Goal: Find contact information: Find contact information

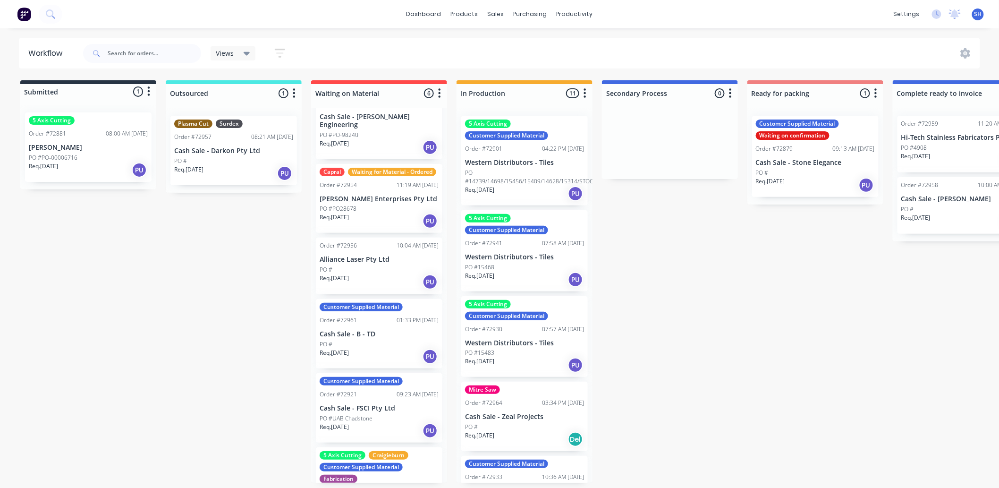
scroll to position [52, 0]
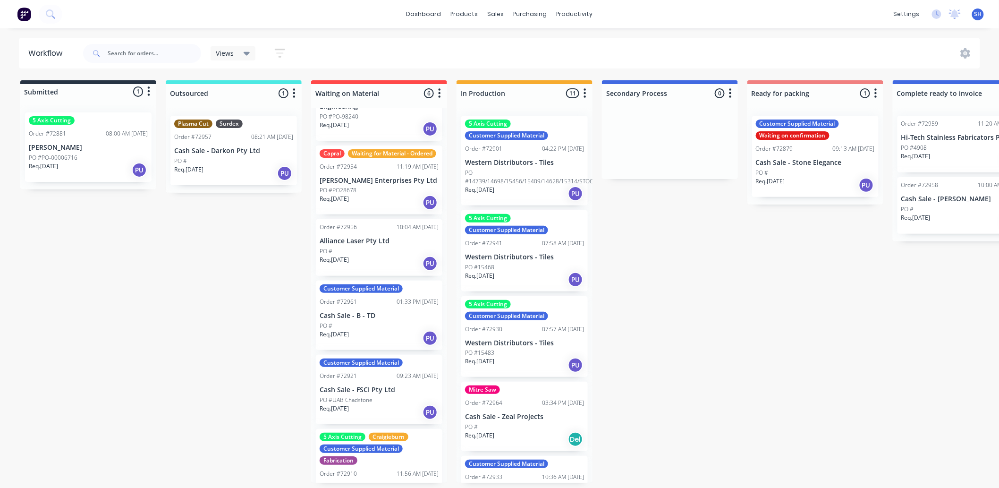
click at [373, 328] on div "PO #" at bounding box center [379, 325] width 119 height 8
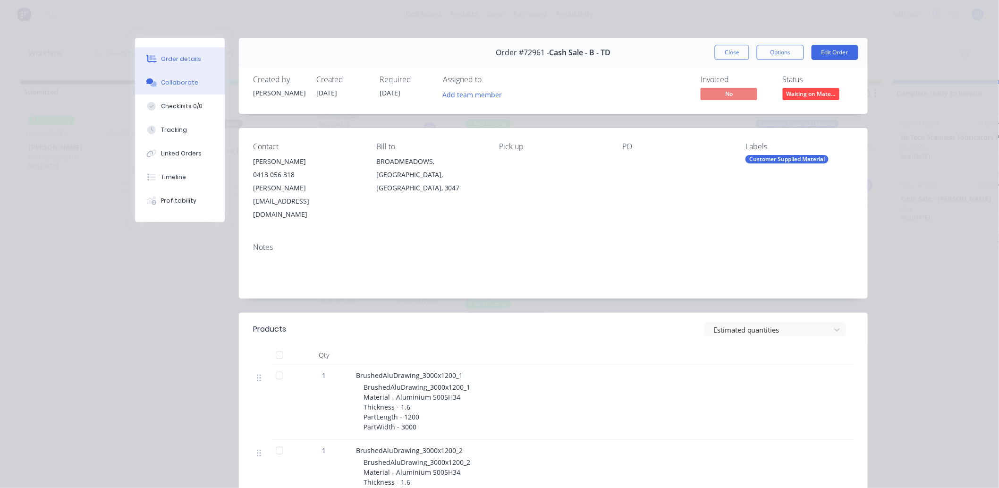
click at [168, 83] on div "Collaborate" at bounding box center [179, 82] width 37 height 8
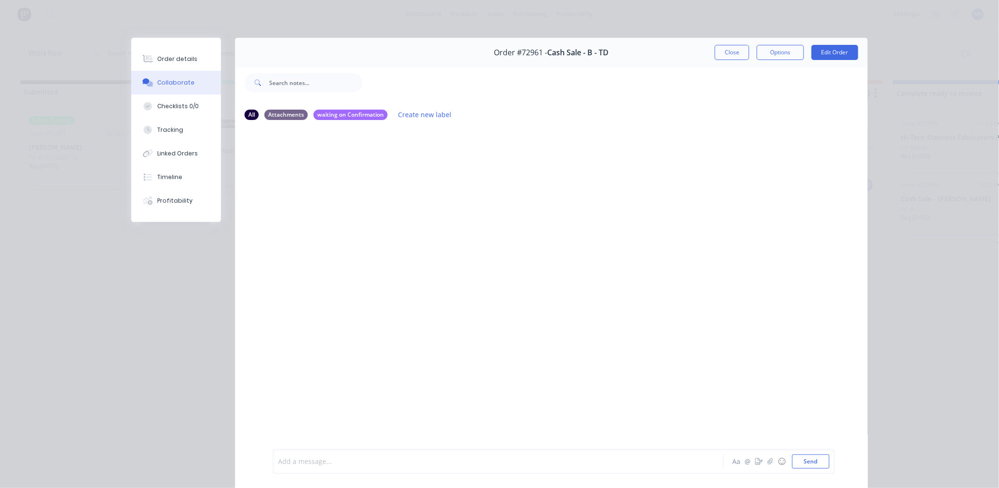
click at [386, 462] on div at bounding box center [484, 461] width 413 height 10
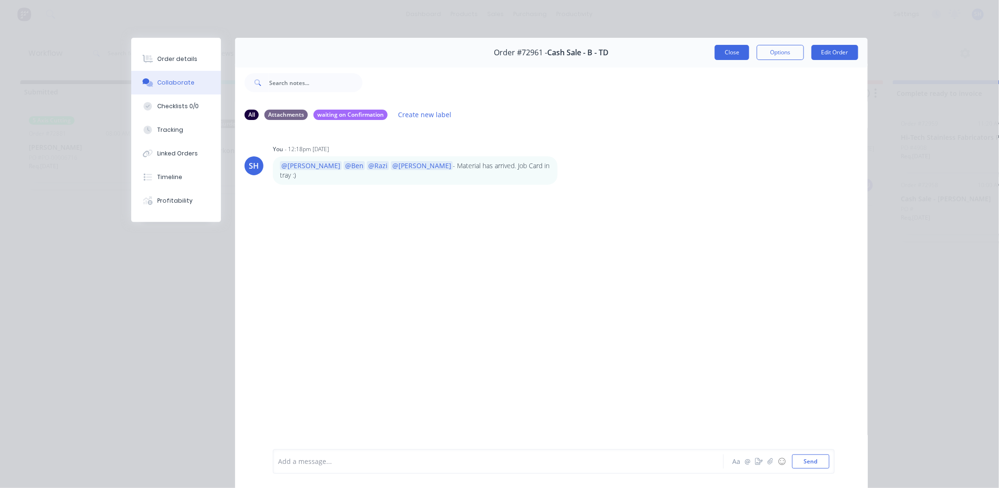
click at [726, 54] on button "Close" at bounding box center [732, 52] width 34 height 15
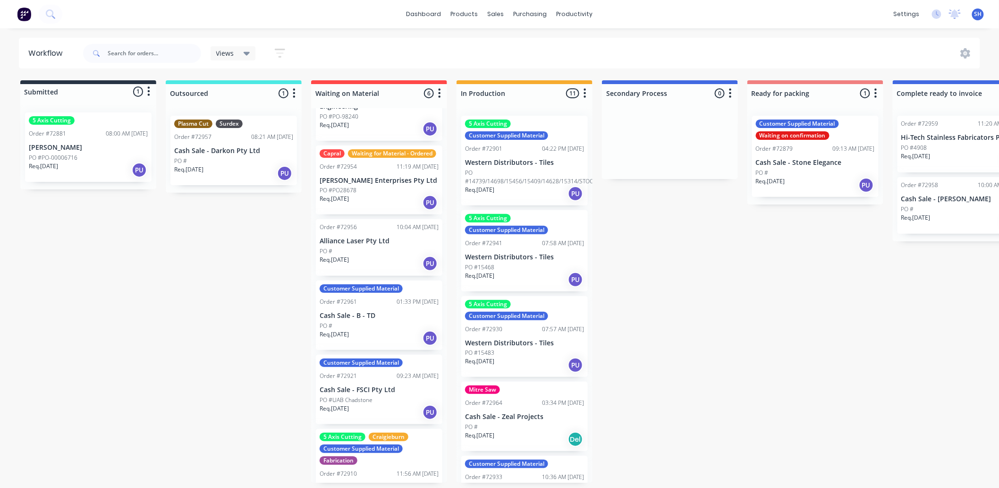
scroll to position [94, 0]
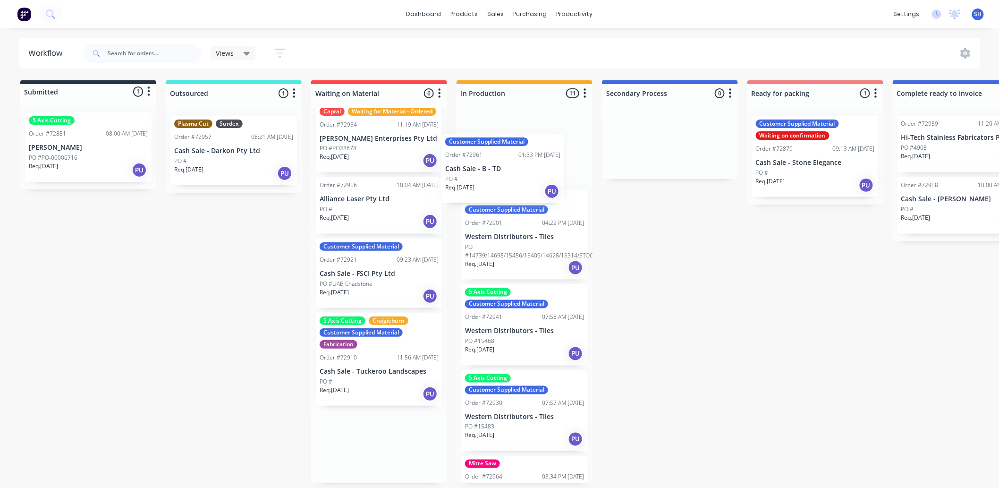
drag, startPoint x: 376, startPoint y: 282, endPoint x: 507, endPoint y: 168, distance: 173.9
click at [507, 168] on div "Submitted 1 Status colour #273444 hex #273444 Save Cancel Summaries Total order…" at bounding box center [848, 281] width 1711 height 402
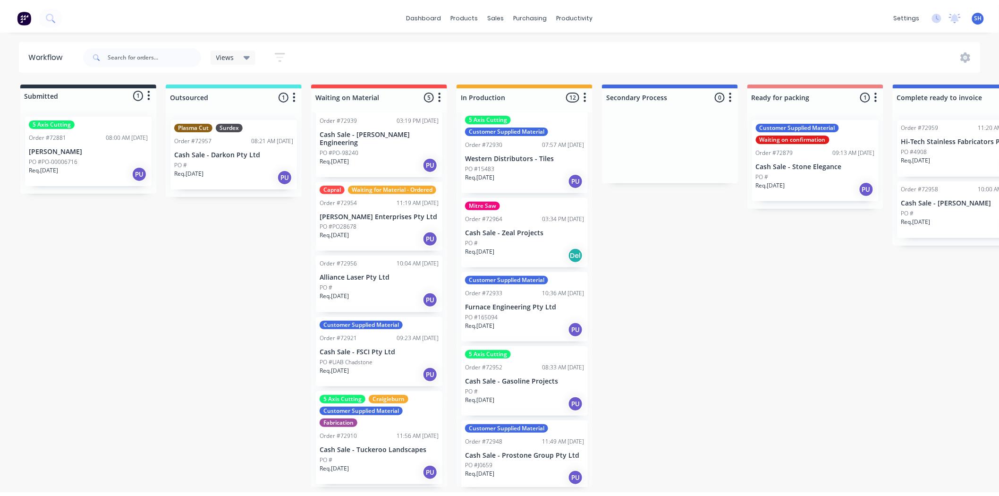
scroll to position [0, 0]
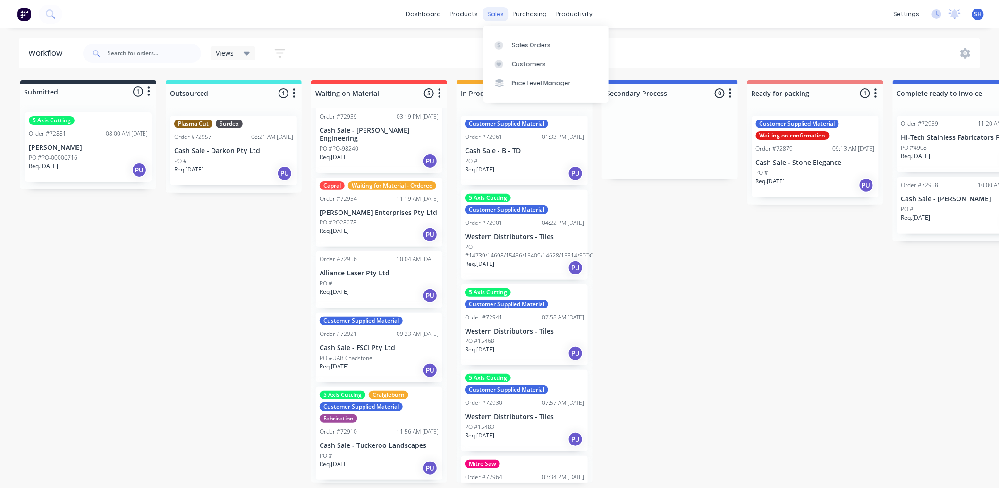
click at [498, 20] on div "sales" at bounding box center [496, 14] width 26 height 14
click at [513, 41] on div "Sales Orders" at bounding box center [531, 45] width 39 height 8
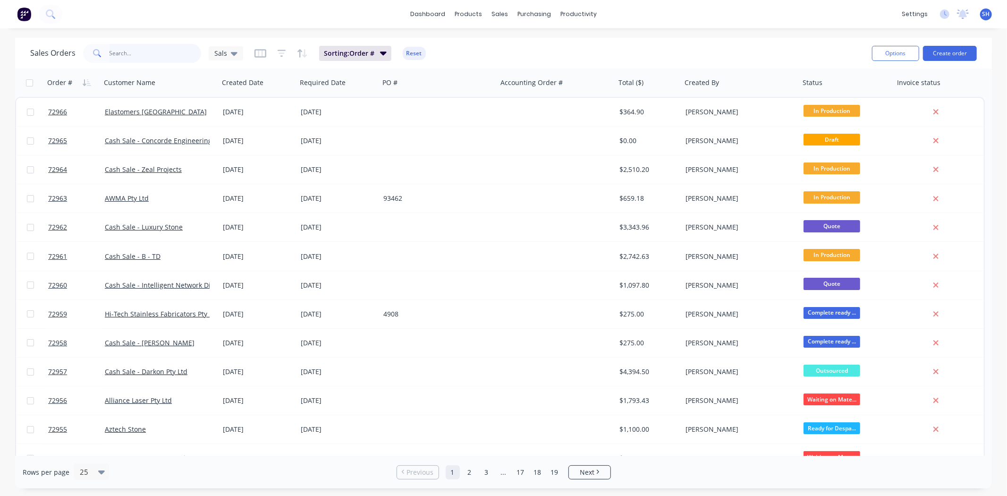
click at [140, 61] on input "text" at bounding box center [155, 53] width 92 height 19
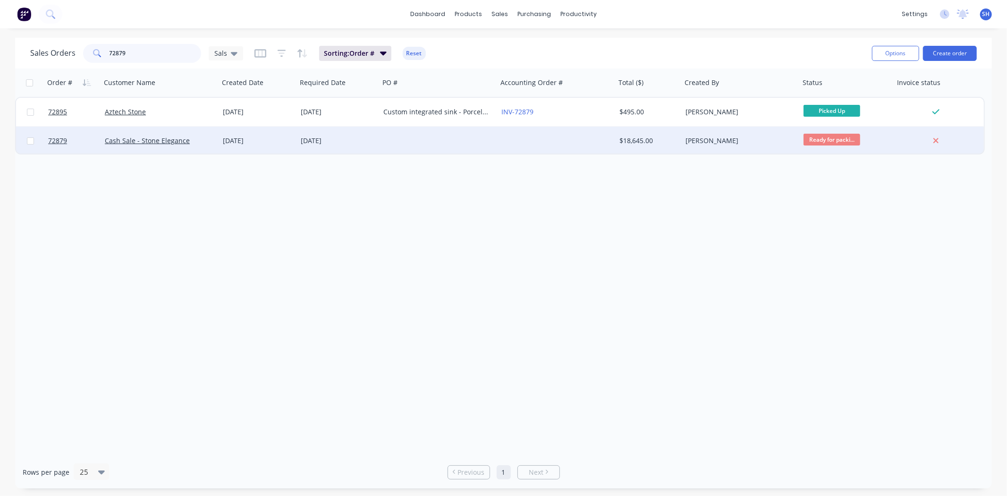
type input "72879"
click at [280, 142] on div "[DATE]" at bounding box center [258, 140] width 70 height 9
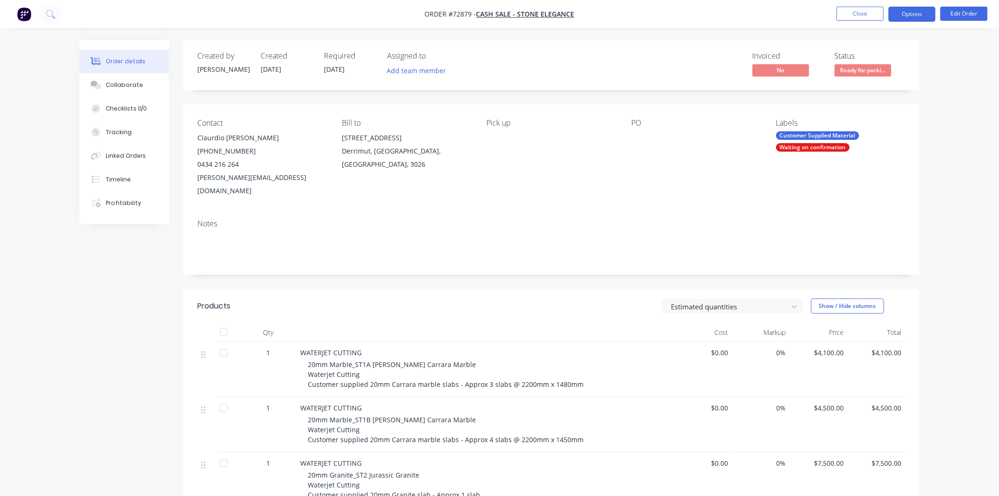
click at [907, 19] on button "Options" at bounding box center [911, 14] width 47 height 15
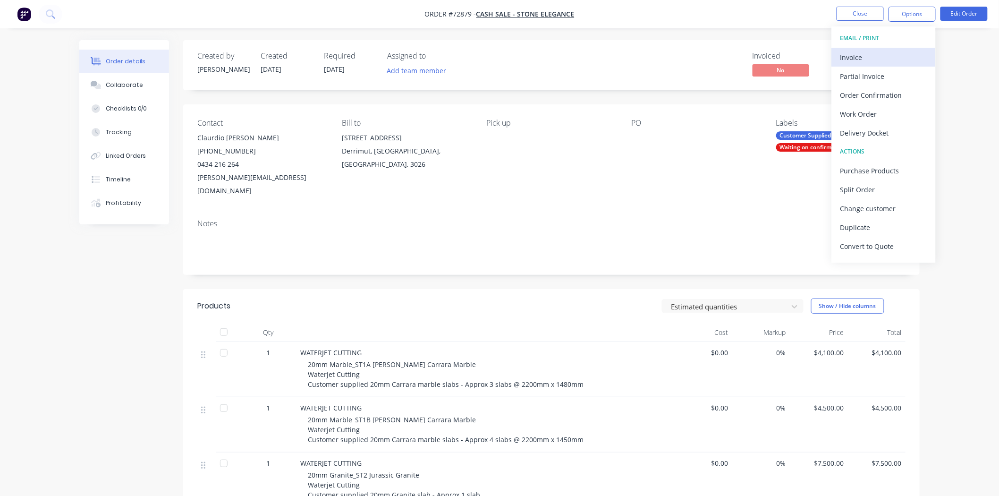
click at [872, 58] on div "Invoice" at bounding box center [883, 57] width 87 height 14
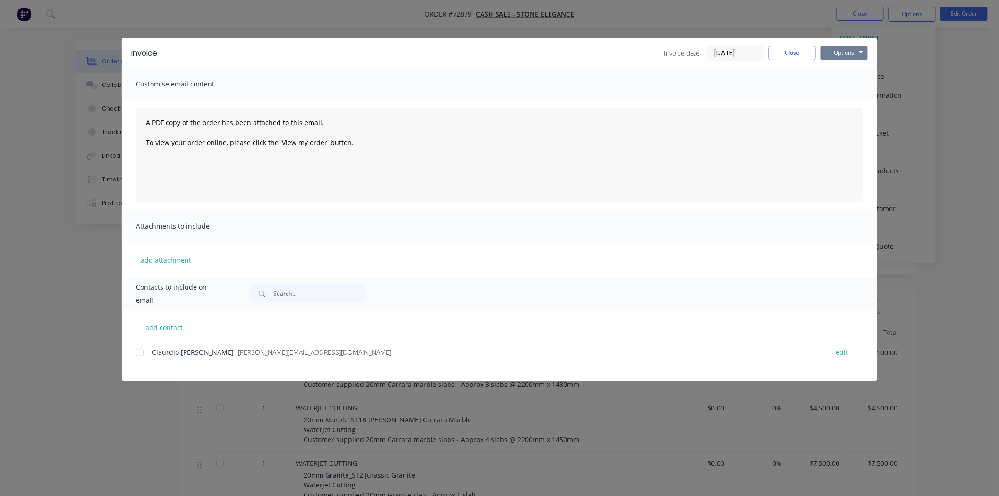
click at [842, 59] on button "Options" at bounding box center [843, 53] width 47 height 14
click at [848, 82] on button "Print" at bounding box center [850, 85] width 60 height 16
click at [781, 55] on button "Close" at bounding box center [791, 53] width 47 height 14
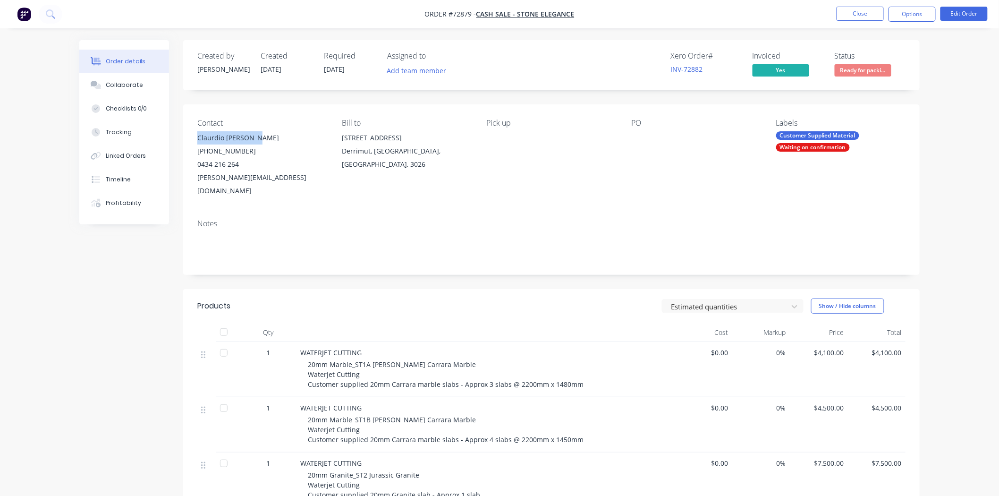
drag, startPoint x: 259, startPoint y: 138, endPoint x: 194, endPoint y: 143, distance: 64.8
click at [194, 143] on div "Contact [PERSON_NAME] [PHONE_NUMBER] [PERSON_NAME][EMAIL_ADDRESS][DOMAIN_NAME] …" at bounding box center [551, 157] width 736 height 107
copy div "Claurdio [PERSON_NAME]"
drag, startPoint x: 296, startPoint y: 178, endPoint x: 196, endPoint y: 185, distance: 99.8
click at [196, 185] on div "Contact [PERSON_NAME] [PHONE_NUMBER] [PERSON_NAME][EMAIL_ADDRESS][DOMAIN_NAME] …" at bounding box center [551, 157] width 736 height 107
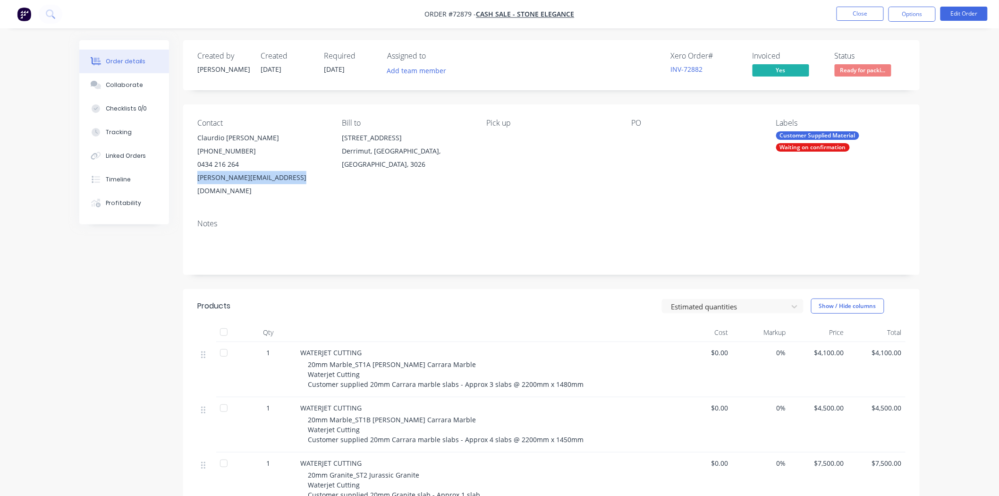
copy div "[PERSON_NAME][EMAIL_ADDRESS][DOMAIN_NAME]"
drag, startPoint x: 244, startPoint y: 149, endPoint x: 196, endPoint y: 151, distance: 48.2
click at [196, 151] on div "Contact [PERSON_NAME] [PHONE_NUMBER] [PERSON_NAME][EMAIL_ADDRESS][DOMAIN_NAME] …" at bounding box center [551, 157] width 736 height 107
copy div "[PHONE_NUMBER]"
drag, startPoint x: 238, startPoint y: 166, endPoint x: 193, endPoint y: 168, distance: 44.4
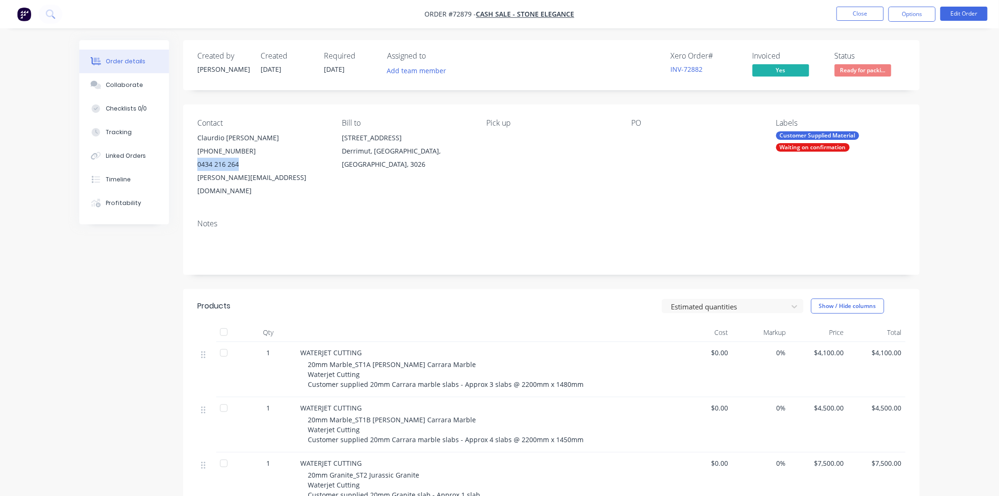
click at [193, 168] on div "Contact [PERSON_NAME] [PHONE_NUMBER] [PERSON_NAME][EMAIL_ADDRESS][DOMAIN_NAME] …" at bounding box center [551, 157] width 736 height 107
copy div "0434 216 264"
click at [127, 307] on div "Created by [PERSON_NAME] Created [DATE] Required [DATE] Assigned to Add team me…" at bounding box center [499, 387] width 840 height 695
click at [864, 11] on button "Close" at bounding box center [859, 14] width 47 height 14
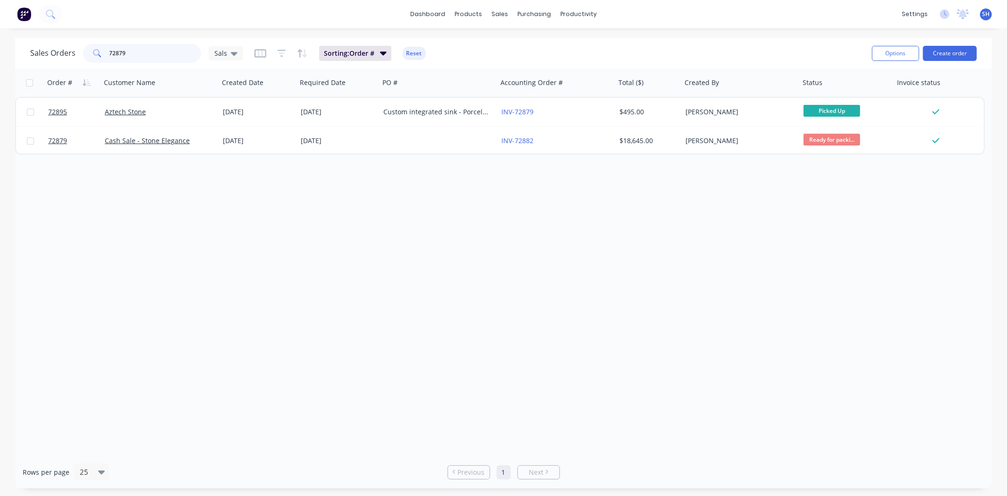
drag, startPoint x: 156, startPoint y: 60, endPoint x: 105, endPoint y: 52, distance: 51.1
click at [106, 52] on div "72879" at bounding box center [142, 53] width 118 height 19
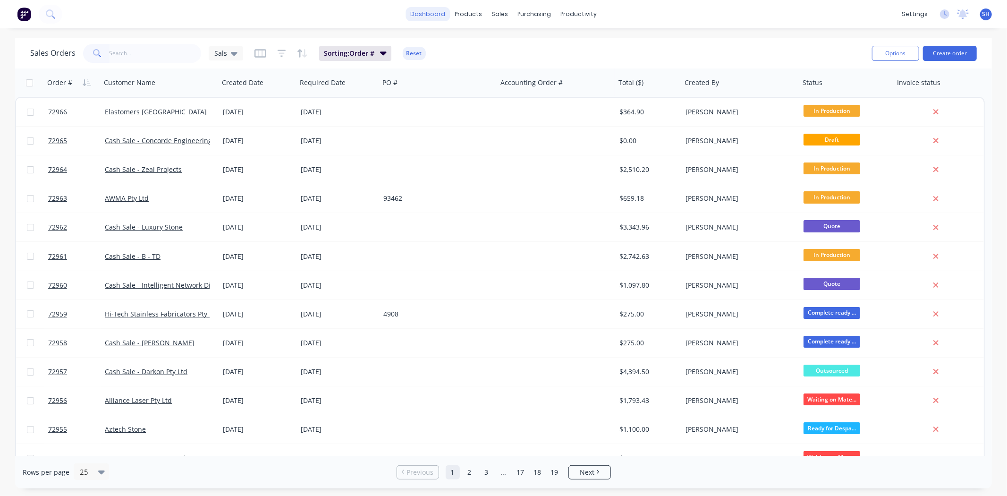
click at [430, 17] on link "dashboard" at bounding box center [427, 14] width 44 height 14
